Goal: Register for event/course

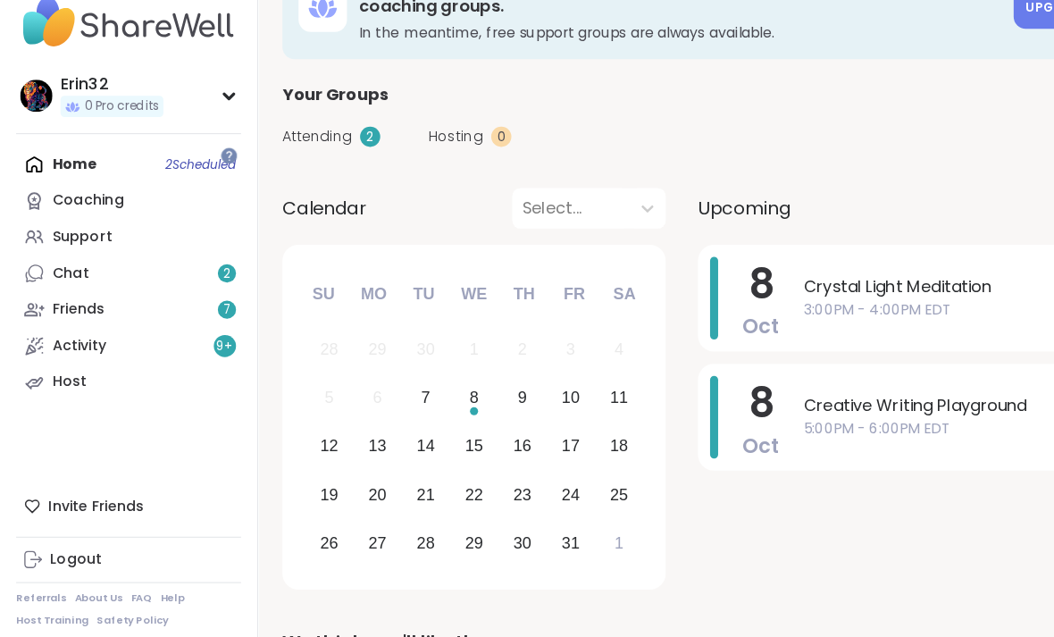
click at [200, 170] on div "Home 2 Scheduled Coaching Support Chat 2 Friends 7 Activity 9 + Host" at bounding box center [113, 282] width 199 height 225
click at [213, 234] on link "Support" at bounding box center [113, 250] width 199 height 32
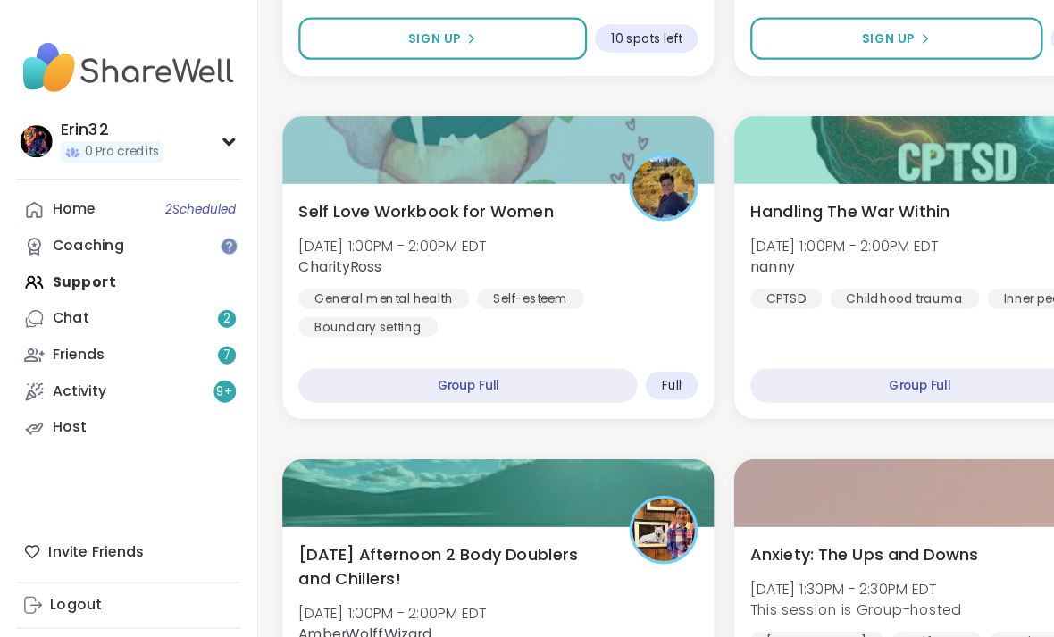
scroll to position [1972, 0]
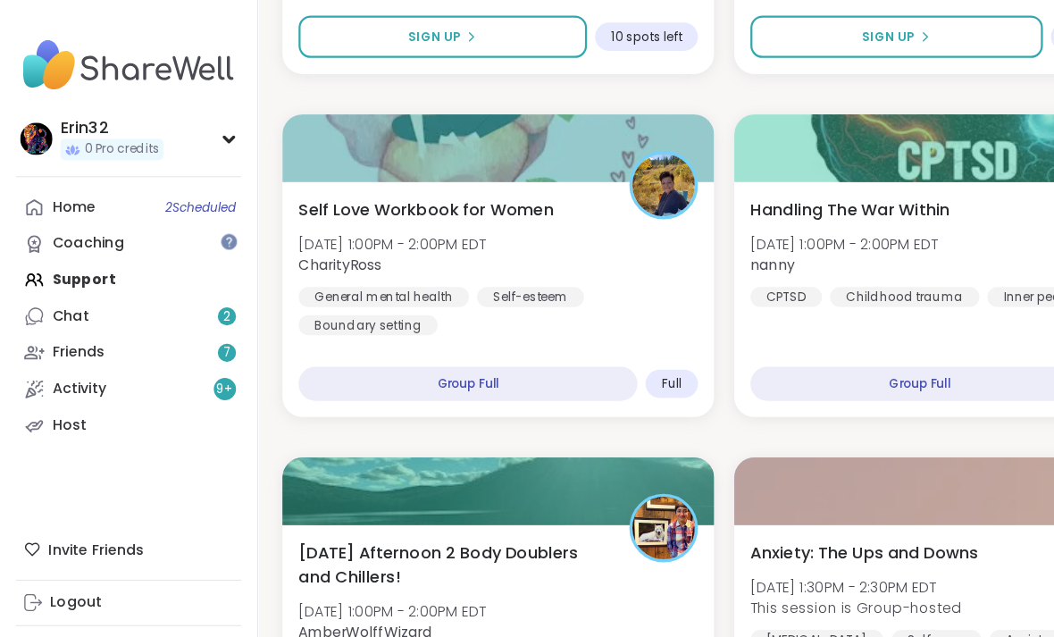
click at [502, 336] on div "Group Full" at bounding box center [414, 342] width 300 height 30
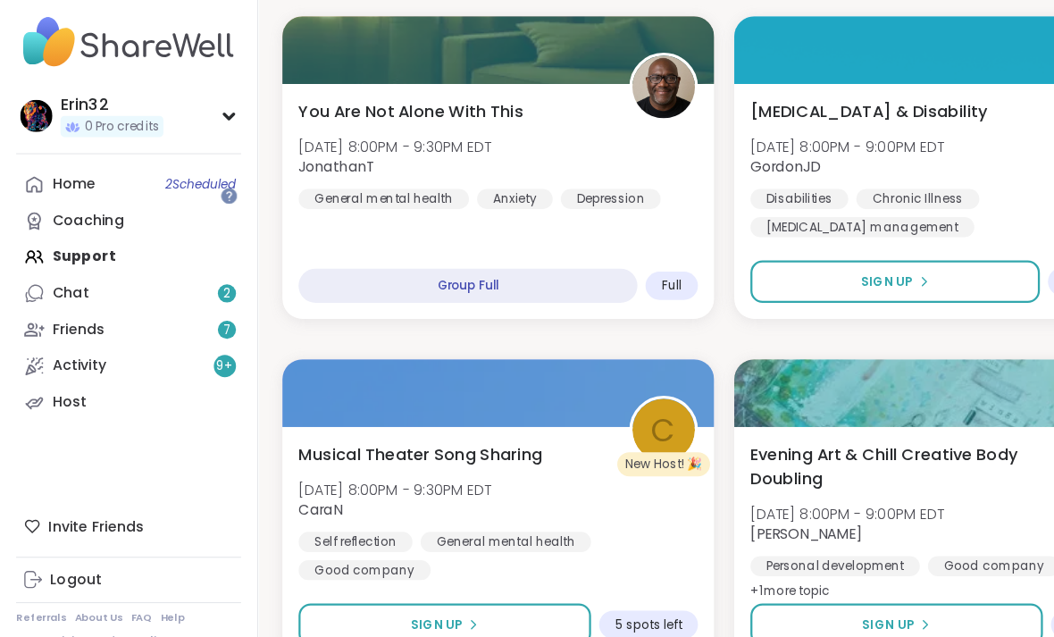
scroll to position [5121, 0]
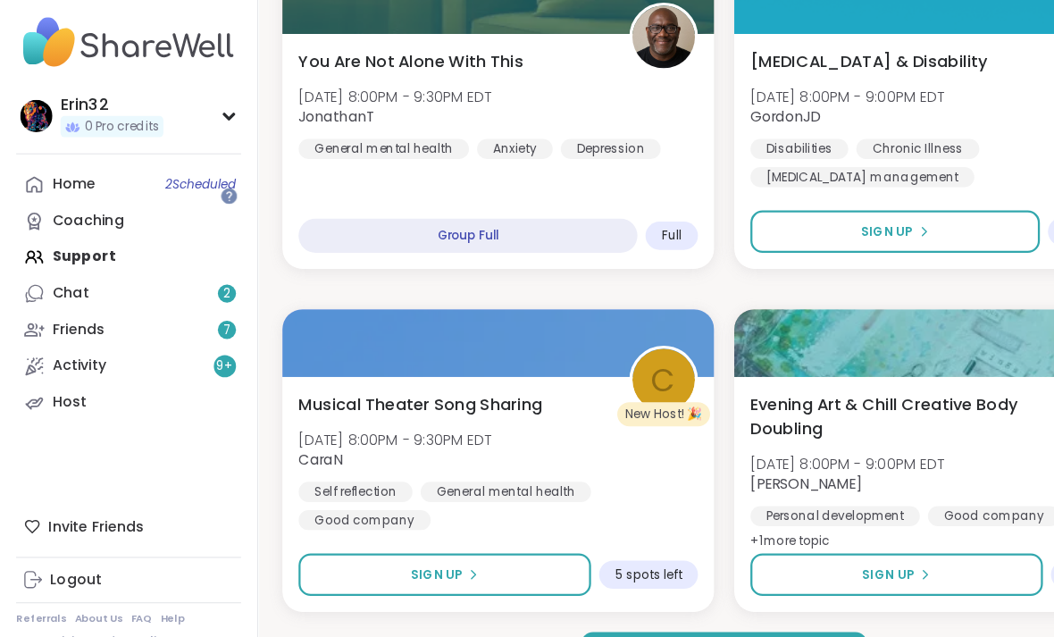
click at [730, 583] on button "Load more groups" at bounding box center [642, 602] width 254 height 38
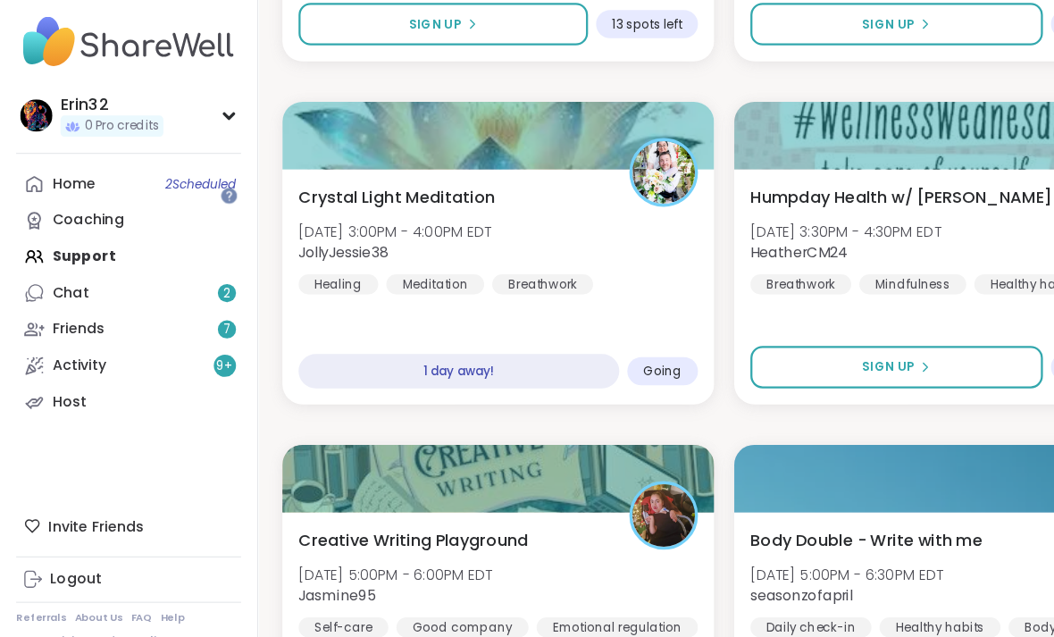
scroll to position [10472, 0]
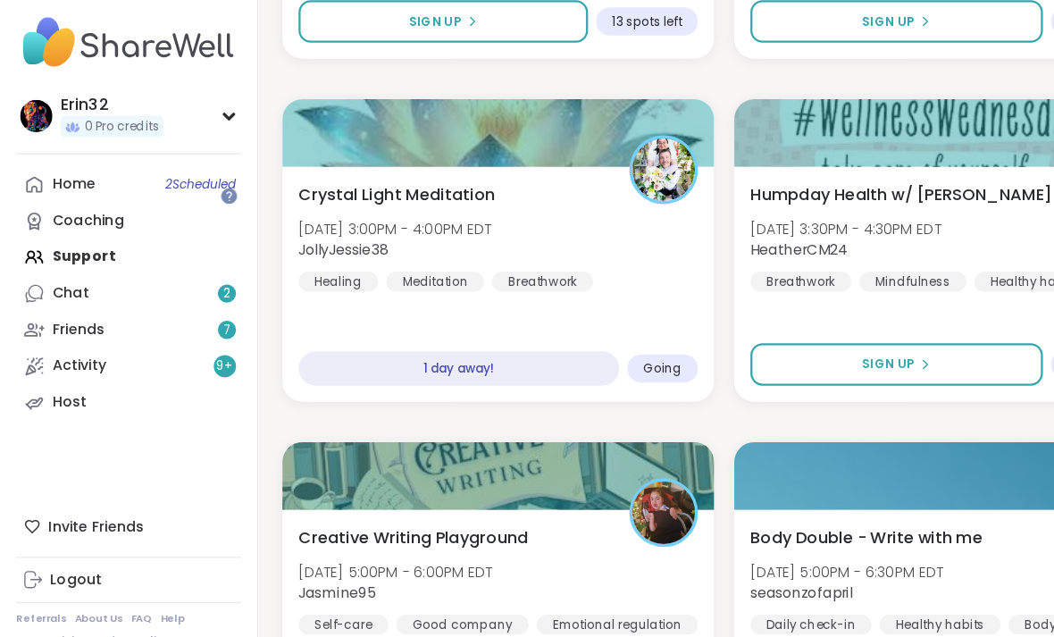
click at [471, 333] on div "1 day away!" at bounding box center [406, 348] width 284 height 30
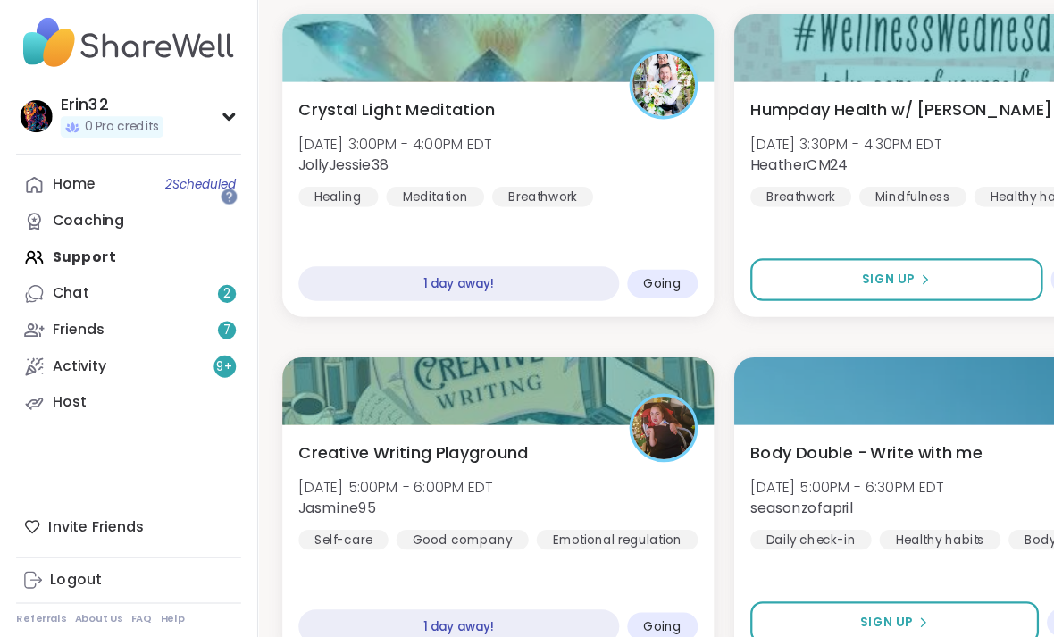
scroll to position [10589, 0]
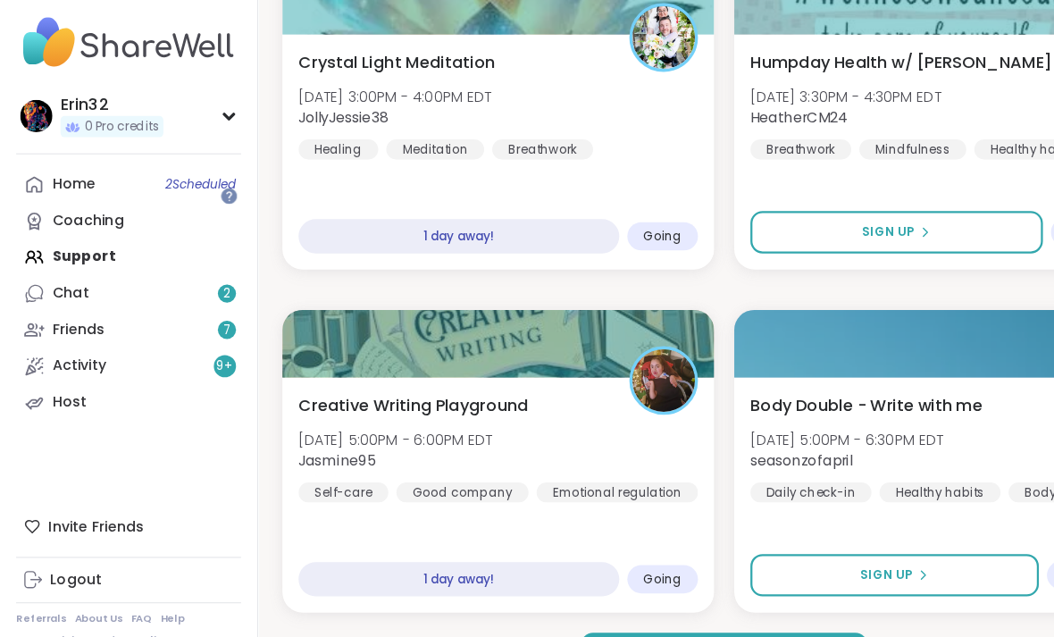
click at [709, 583] on button "Load more groups" at bounding box center [642, 602] width 254 height 38
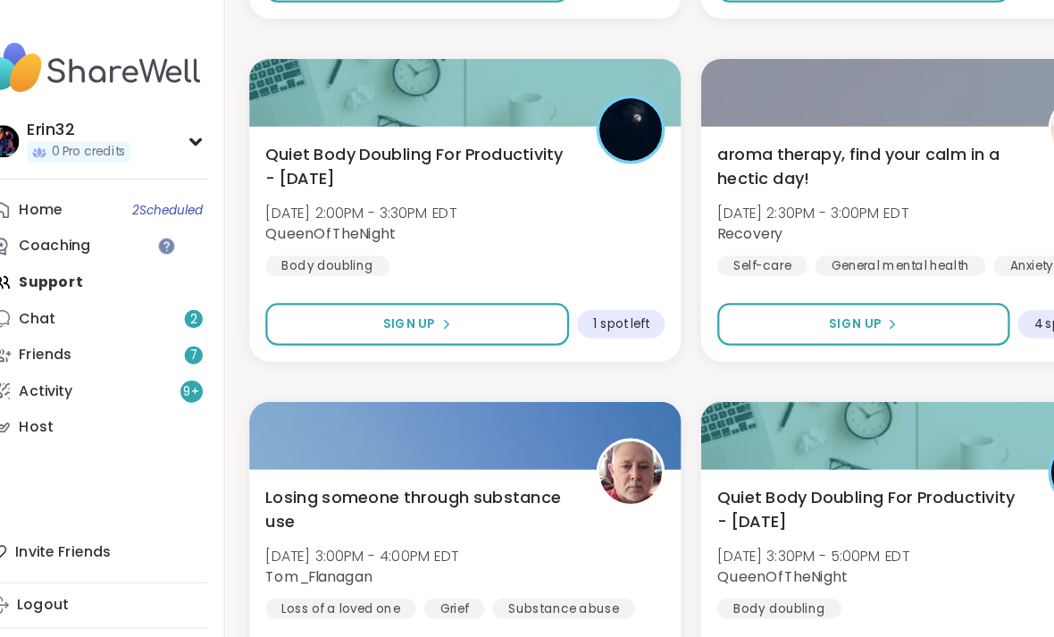
scroll to position [2614, 0]
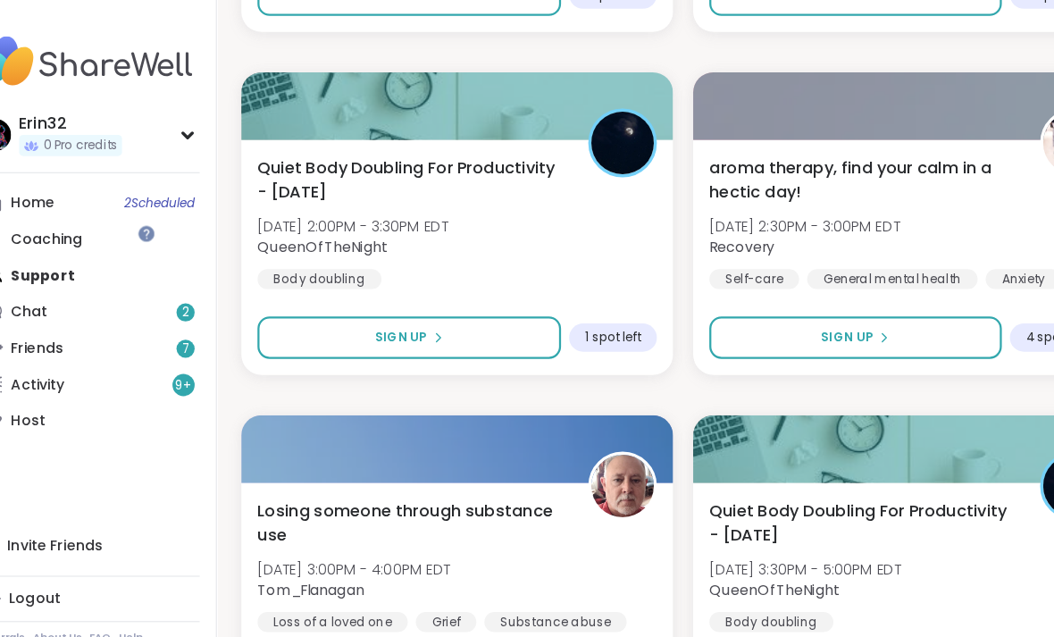
click at [819, 244] on div "General mental health" at bounding box center [826, 253] width 151 height 18
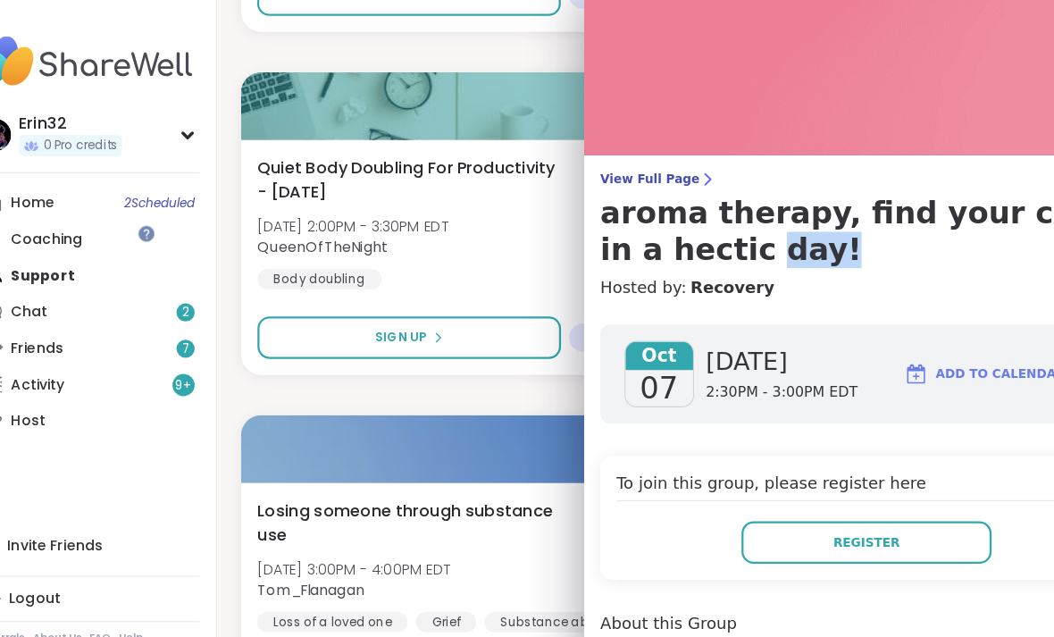
click at [469, 253] on div "Quiet Body Doubling For Productivity - [DATE] [DATE] 2:00PM - 3:30PM EDT QueenO…" at bounding box center [441, 203] width 354 height 118
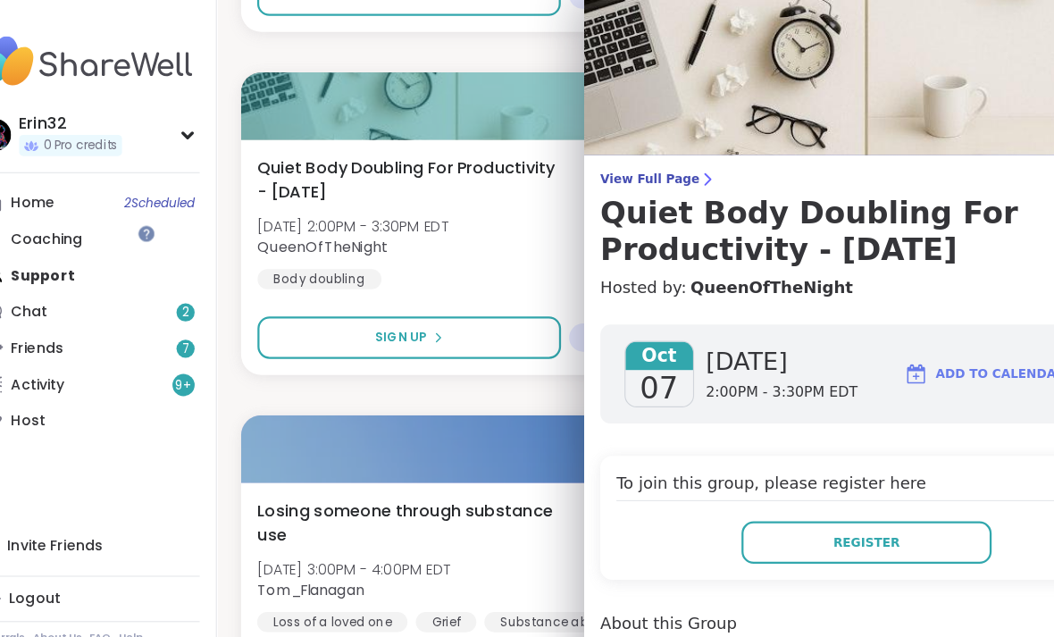
click at [485, 251] on div "Quiet Body Doubling For Productivity - [DATE] [DATE] 2:00PM - 3:30PM EDT QueenO…" at bounding box center [441, 203] width 354 height 118
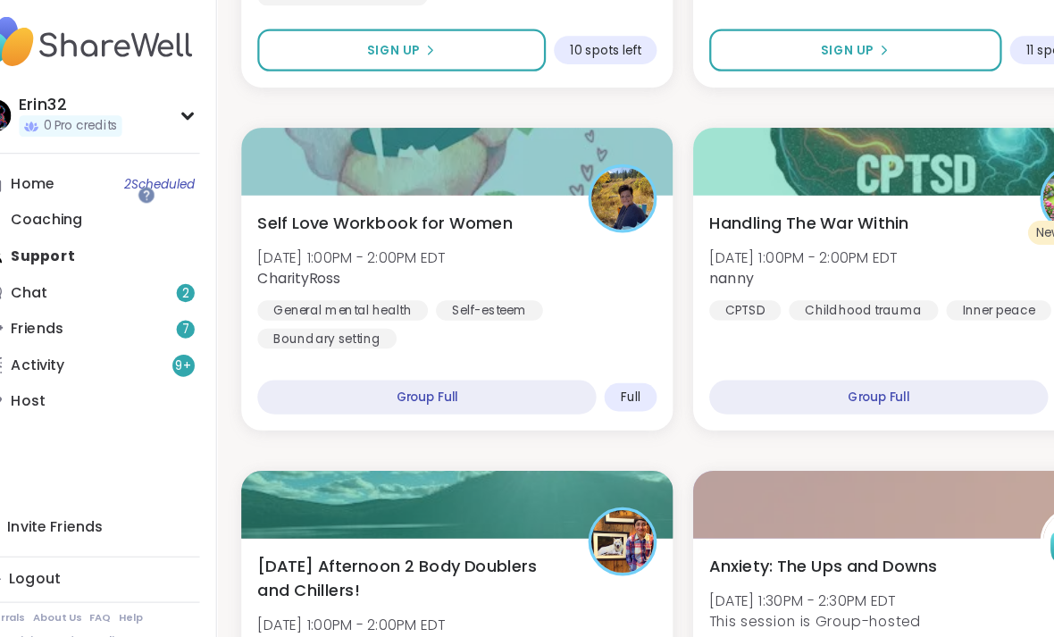
scroll to position [1941, 0]
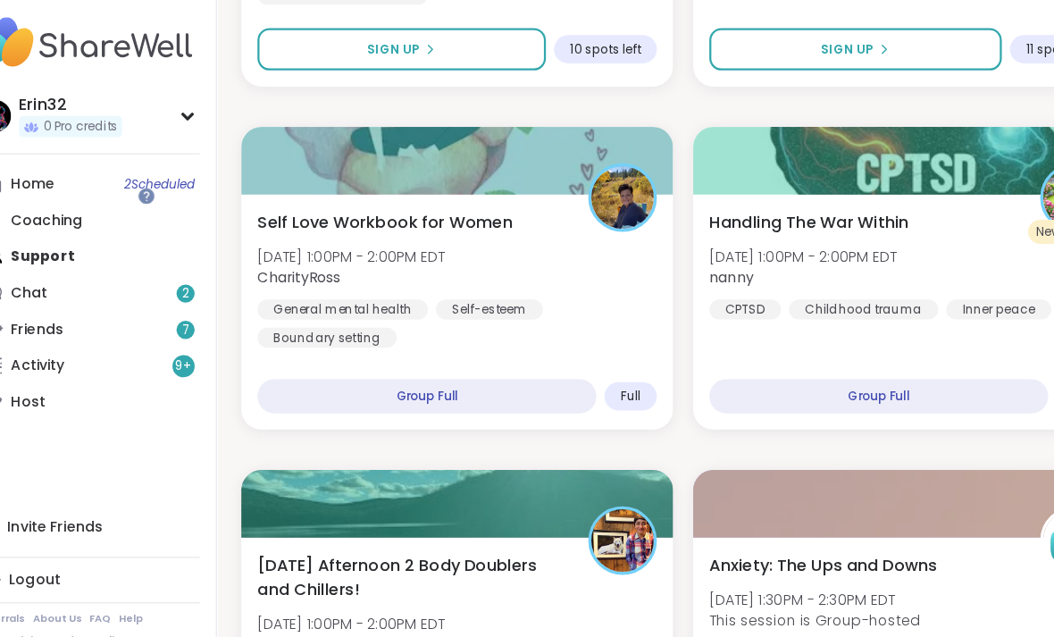
click at [821, 290] on div "Handling The War Within [DATE] 1:00PM - 2:00PM EDT nanny CPTSD Childhood trauma…" at bounding box center [841, 299] width 382 height 208
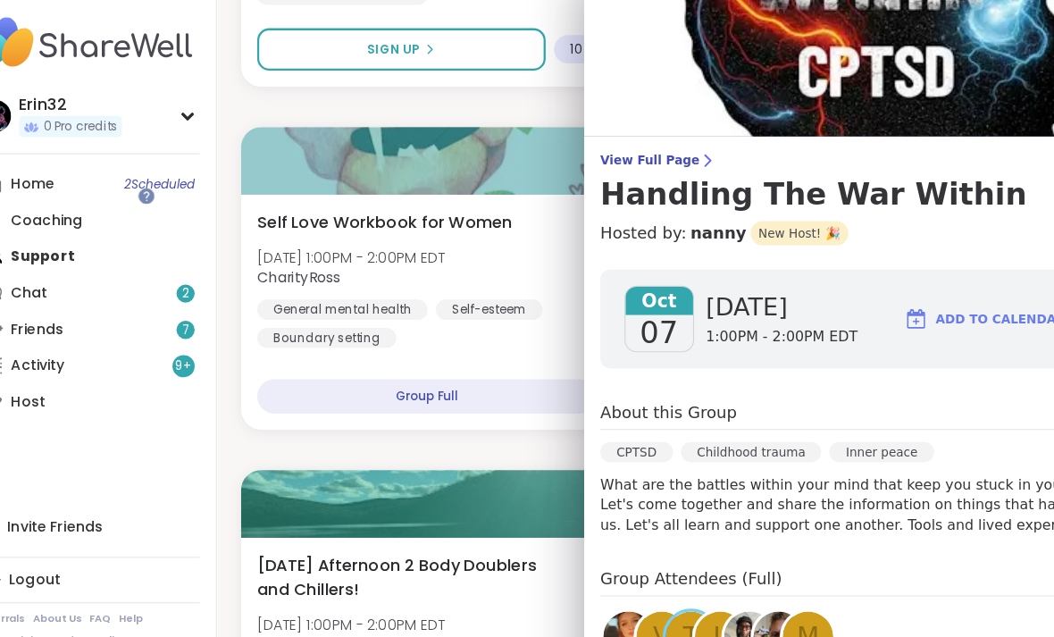
scroll to position [0, 0]
click at [909, 21] on img at bounding box center [804, 71] width 500 height 143
click at [888, 21] on img at bounding box center [804, 71] width 500 height 143
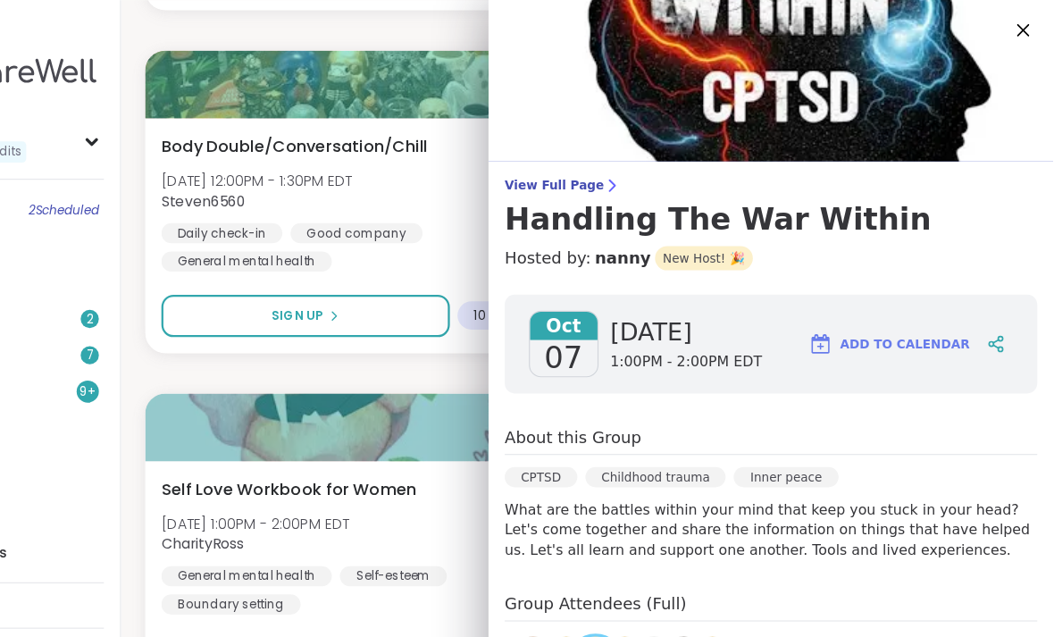
scroll to position [1727, 0]
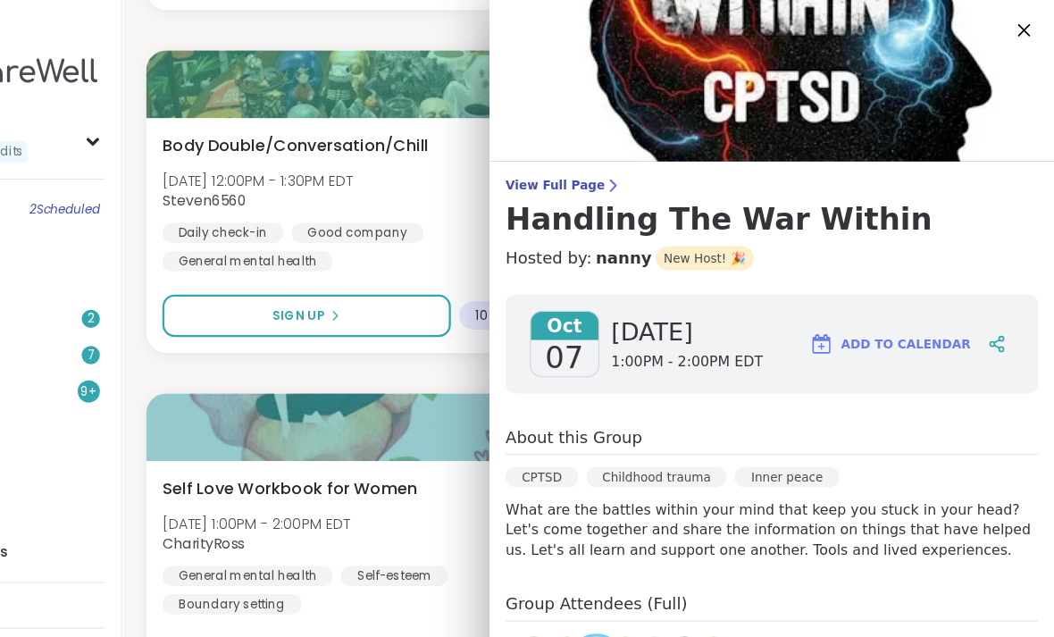
click at [1022, 23] on icon at bounding box center [1027, 26] width 11 height 11
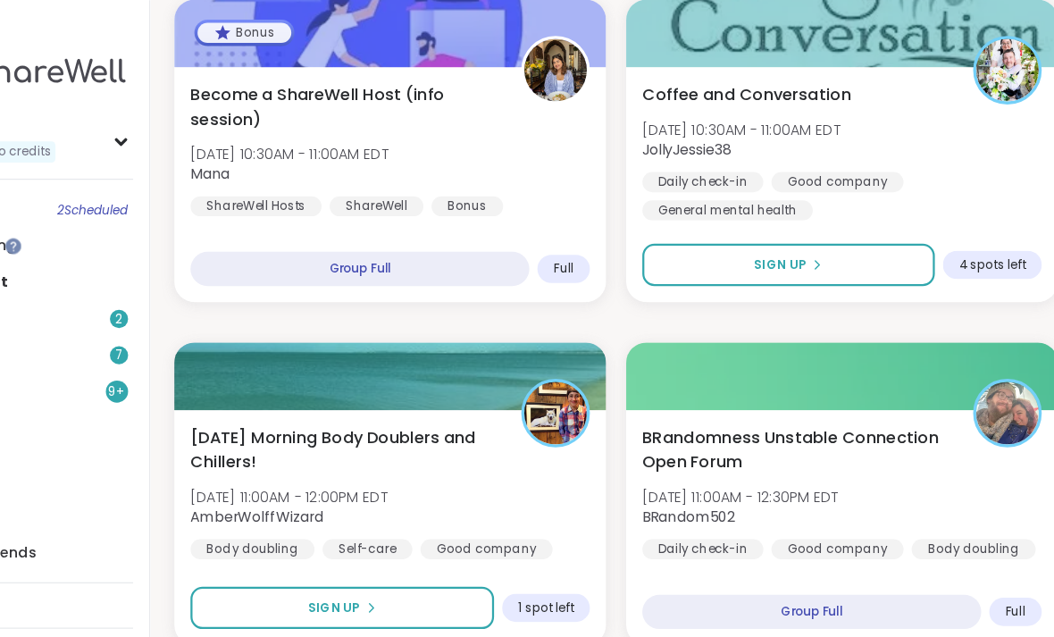
scroll to position [556, 0]
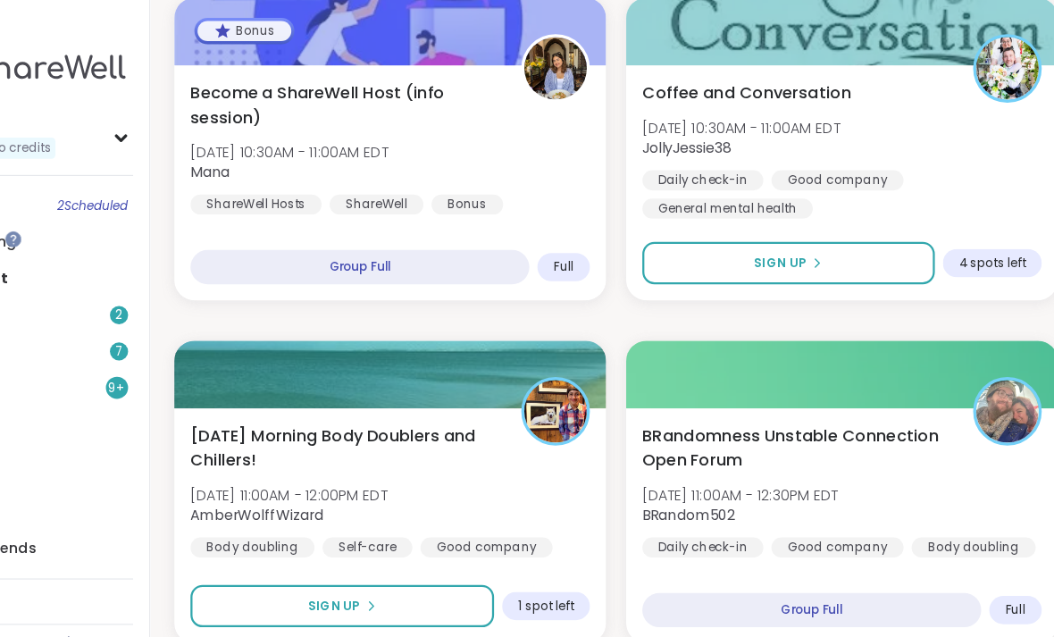
click at [834, 158] on div "Daily check-in Good company General mental health" at bounding box center [842, 175] width 354 height 43
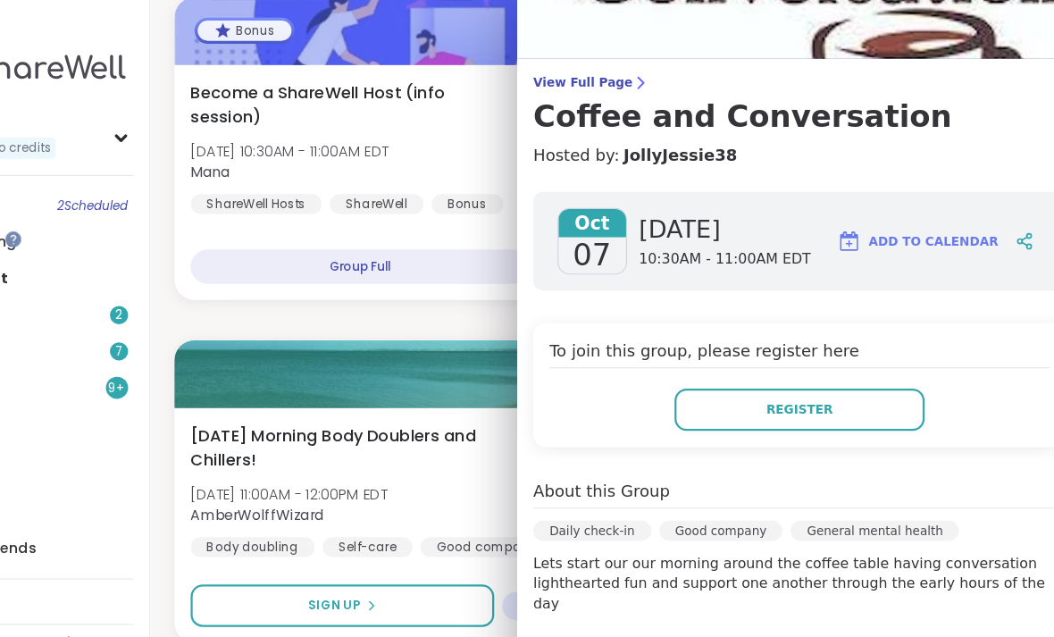
scroll to position [57, 0]
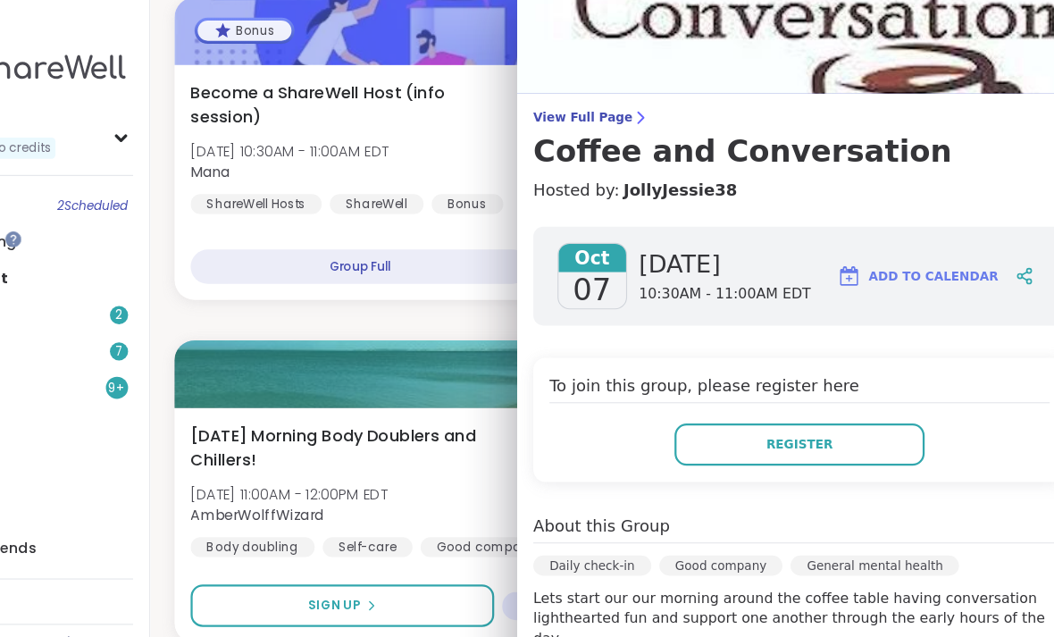
click at [568, 113] on link "View Full Page Coffee and Conversation" at bounding box center [804, 127] width 472 height 54
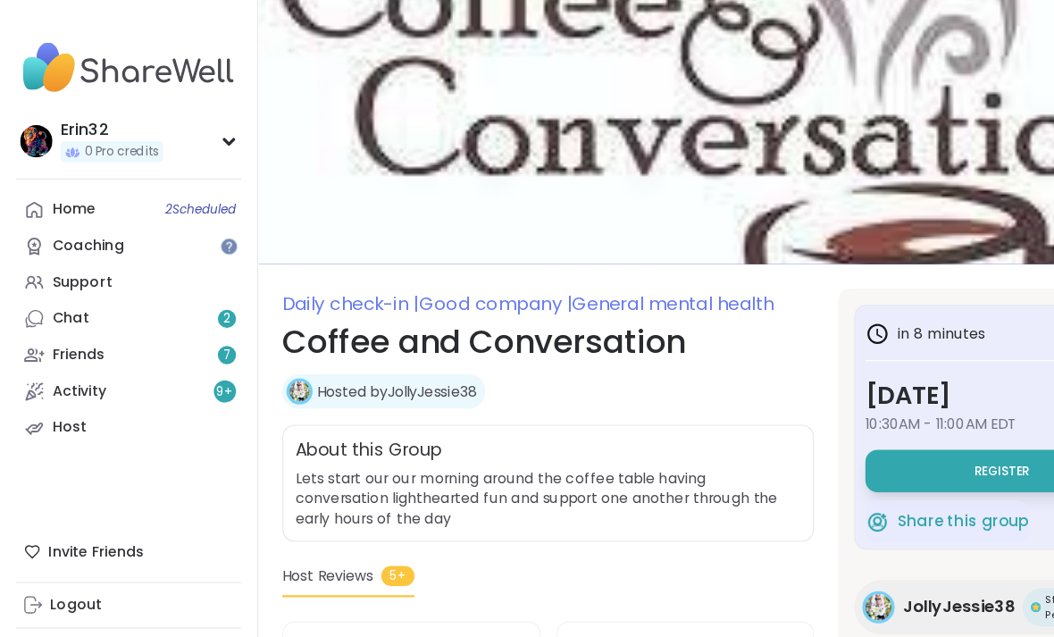
click at [174, 195] on link "Home 2 Scheduled" at bounding box center [113, 186] width 199 height 32
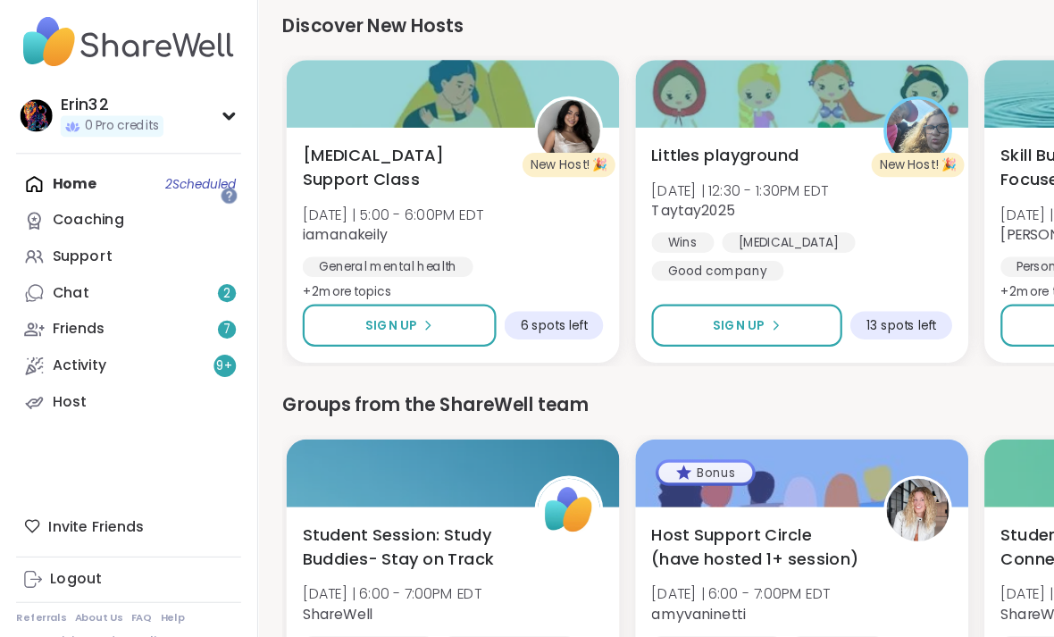
scroll to position [2264, 0]
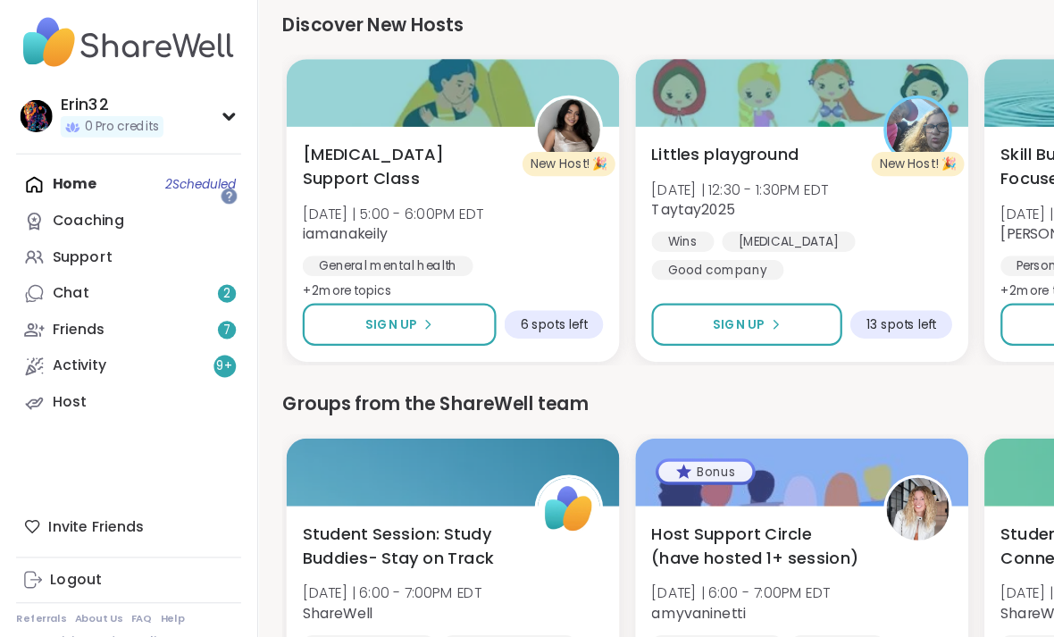
click at [718, 291] on button "Sign Up" at bounding box center [661, 310] width 169 height 38
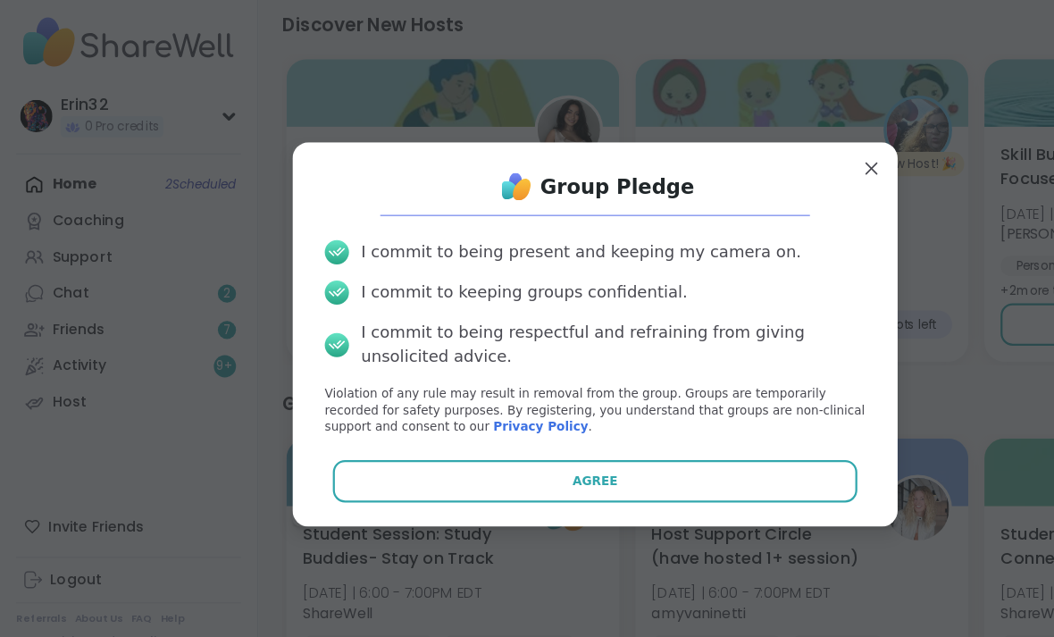
click at [678, 430] on button "Agree" at bounding box center [528, 449] width 466 height 38
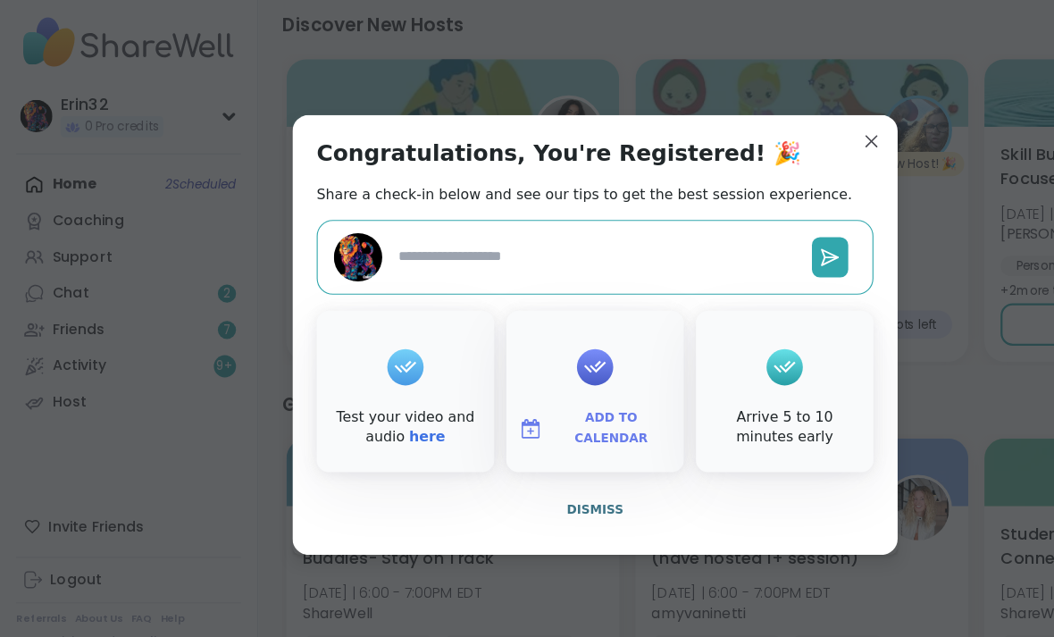
type textarea "*"
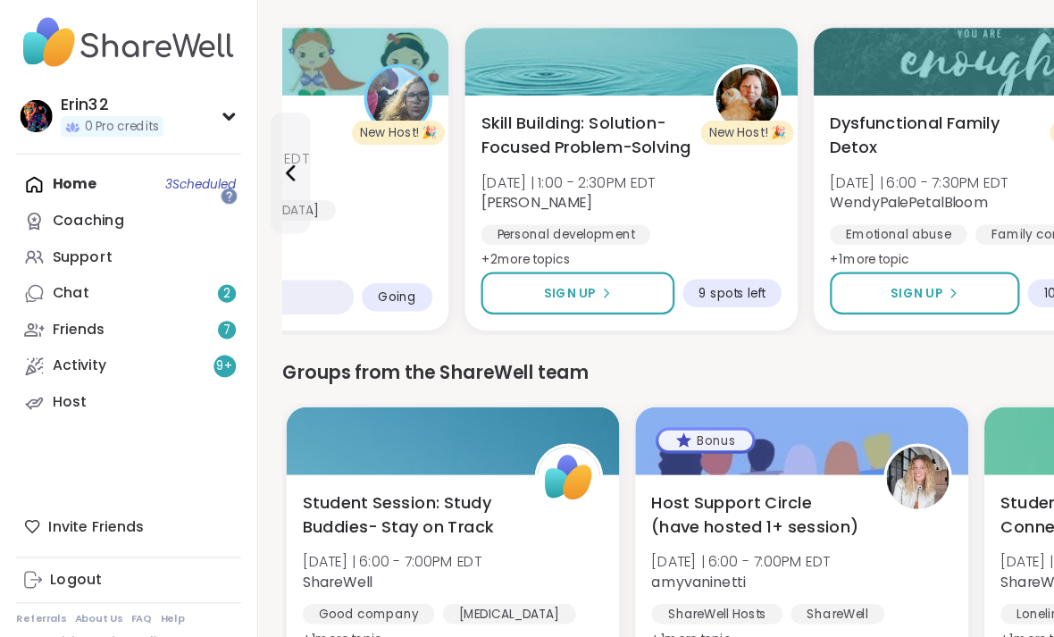
scroll to position [0, 0]
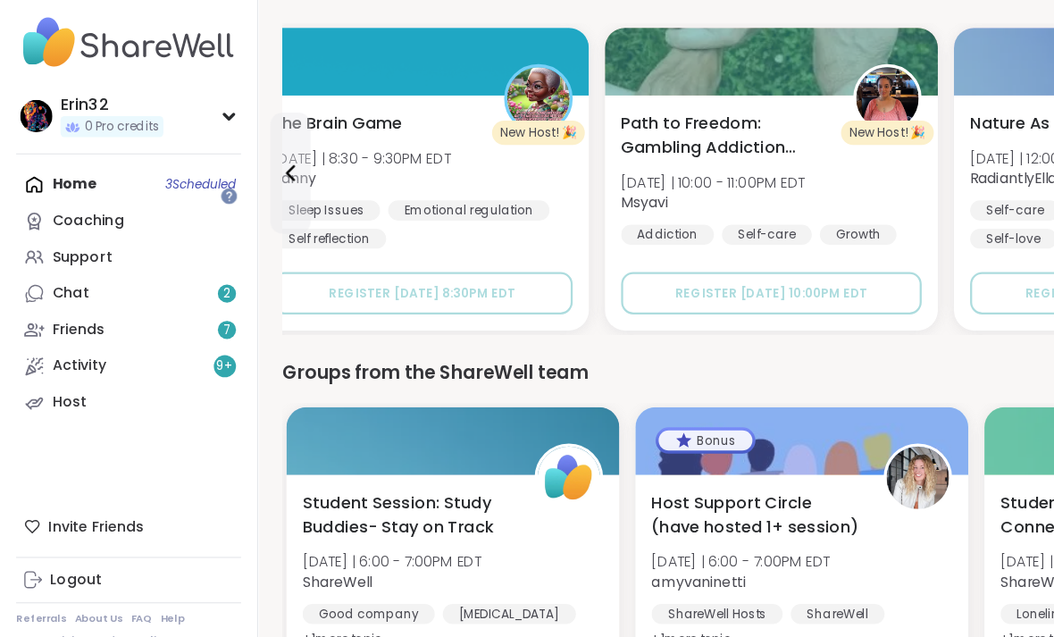
click at [449, 264] on button "Register [DATE] 8:30PM EDT" at bounding box center [374, 283] width 266 height 38
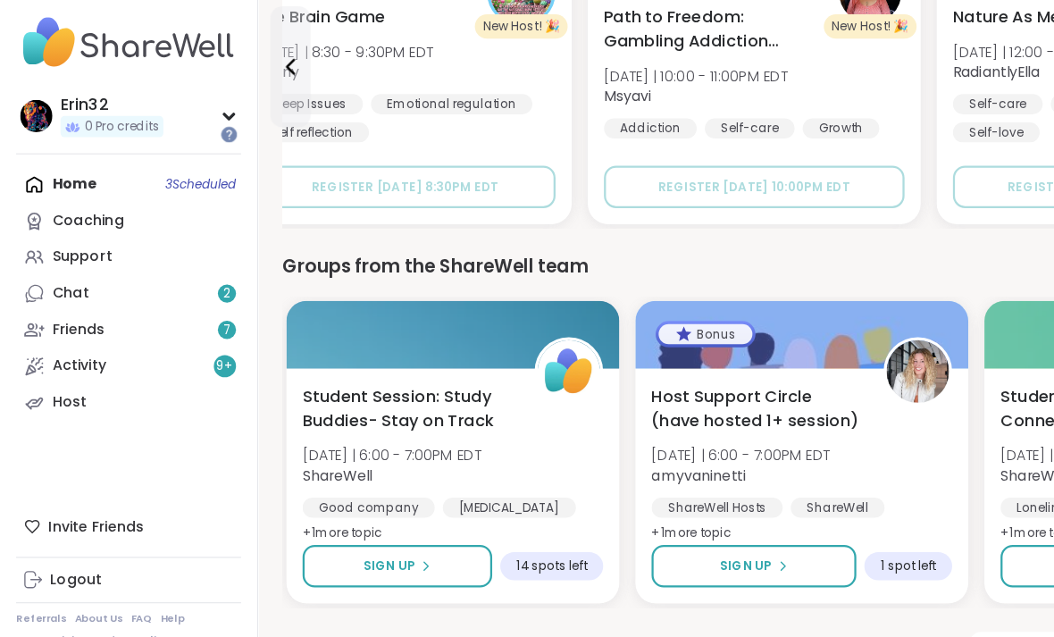
scroll to position [2386, 0]
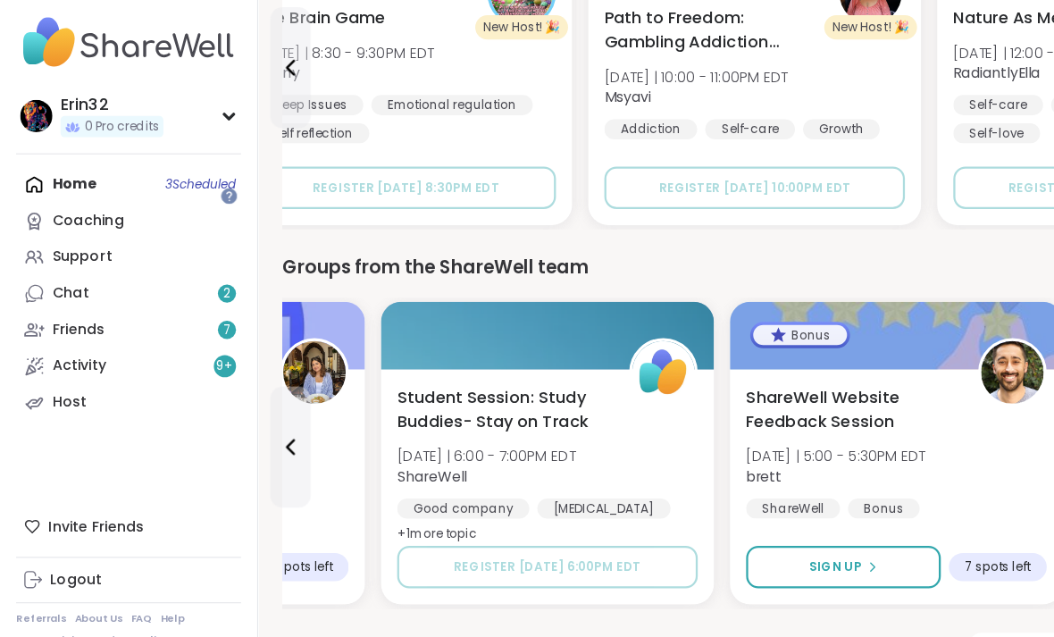
click at [904, 593] on span "View all support groups" at bounding box center [946, 601] width 156 height 16
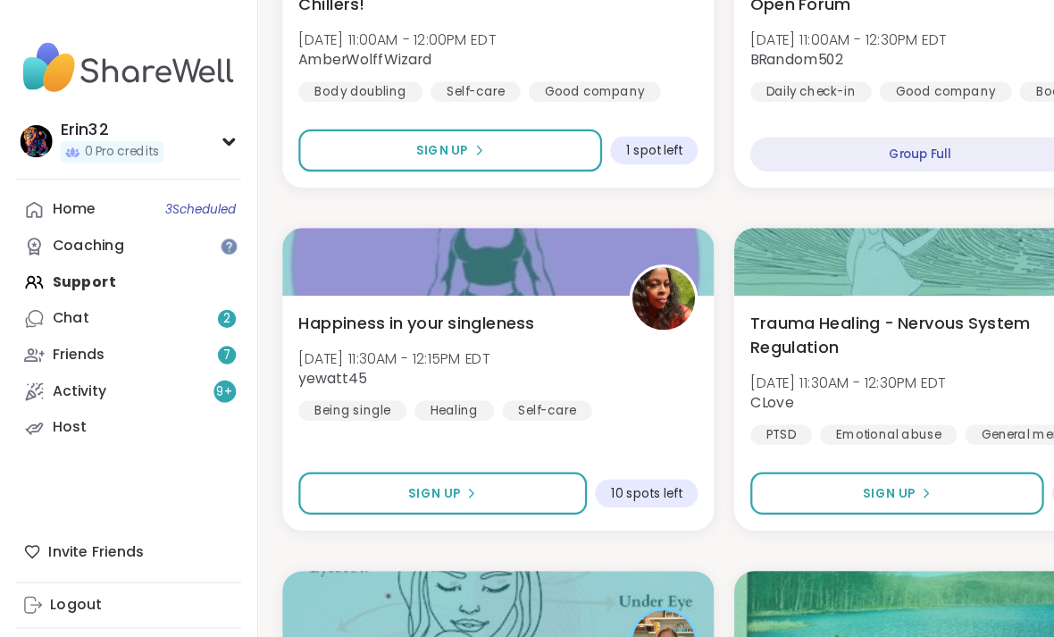
scroll to position [962, 0]
